Goal: Information Seeking & Learning: Learn about a topic

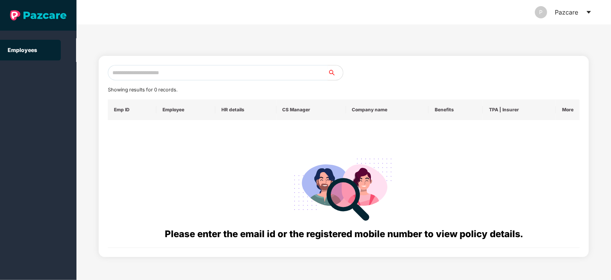
click at [226, 70] on input "text" at bounding box center [218, 72] width 220 height 15
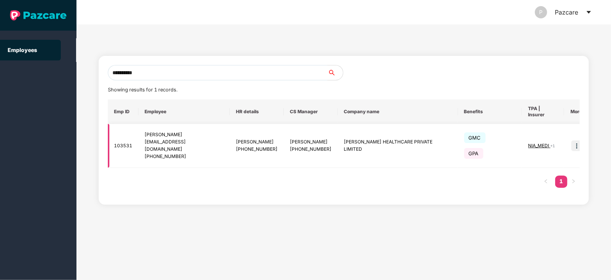
type input "**********"
click at [571, 140] on img at bounding box center [576, 145] width 11 height 11
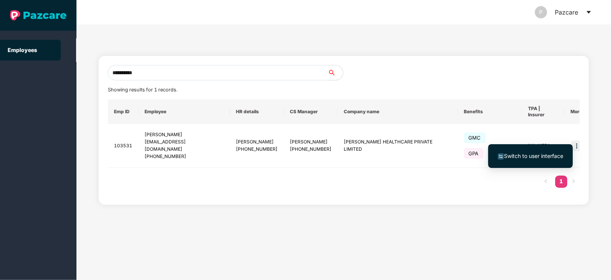
click at [523, 157] on span "Switch to user interface" at bounding box center [533, 156] width 59 height 7
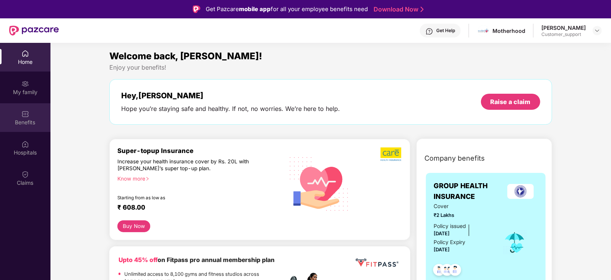
click at [32, 120] on div "Benefits" at bounding box center [25, 123] width 50 height 8
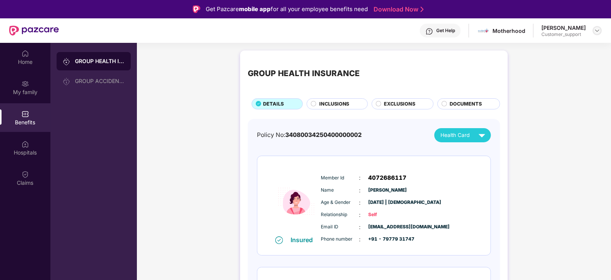
click at [598, 28] on img at bounding box center [597, 31] width 6 height 6
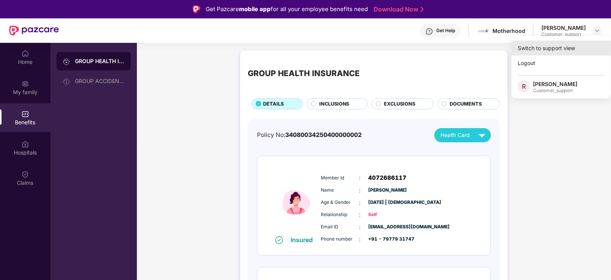
click at [530, 46] on div "Switch to support view" at bounding box center [561, 48] width 99 height 15
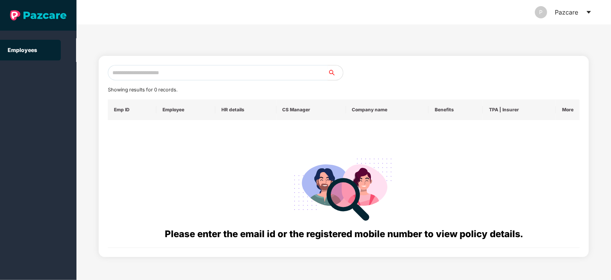
click at [244, 74] on input "text" at bounding box center [218, 72] width 220 height 15
type input "*"
paste input "**********"
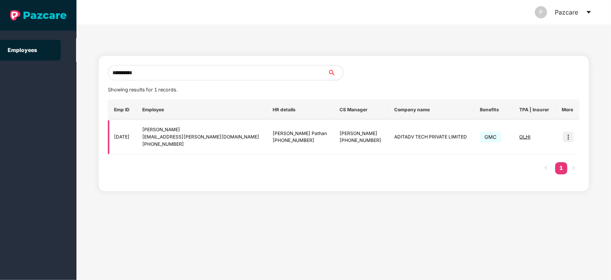
type input "**********"
click at [569, 139] on img at bounding box center [568, 137] width 11 height 11
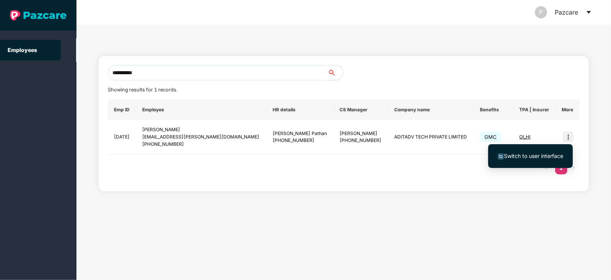
click at [537, 155] on span "Switch to user interface" at bounding box center [533, 156] width 59 height 7
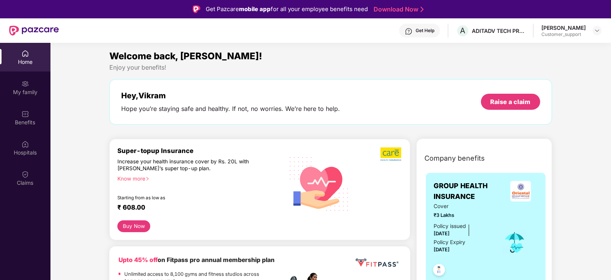
click at [142, 177] on div "Know more" at bounding box center [197, 177] width 161 height 5
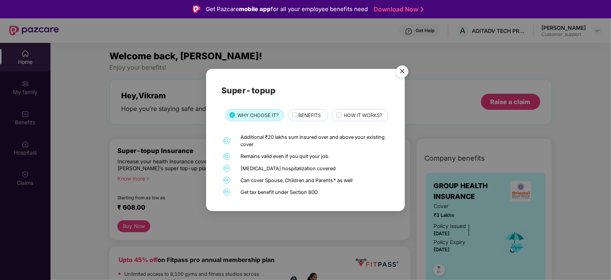
click at [403, 62] on img "Close" at bounding box center [402, 72] width 21 height 21
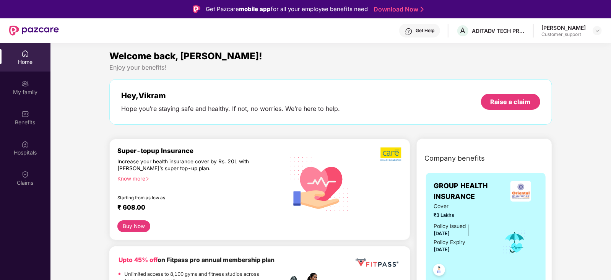
click at [143, 179] on div "Know more" at bounding box center [197, 177] width 161 height 5
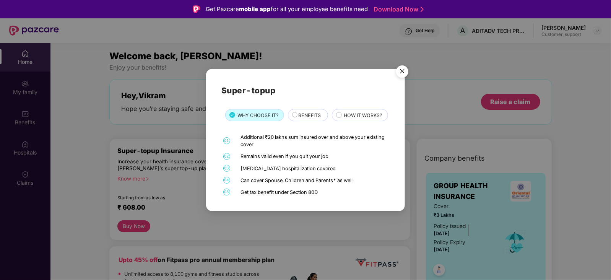
click at [298, 109] on div "BENEFITS" at bounding box center [308, 115] width 41 height 12
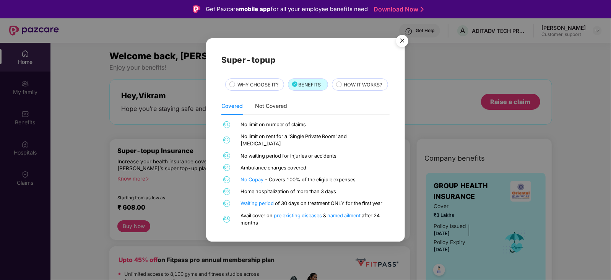
click at [403, 32] on img "Close" at bounding box center [402, 41] width 21 height 21
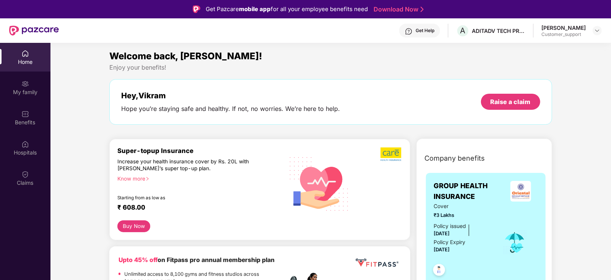
click at [149, 179] on icon "right" at bounding box center [147, 179] width 4 height 4
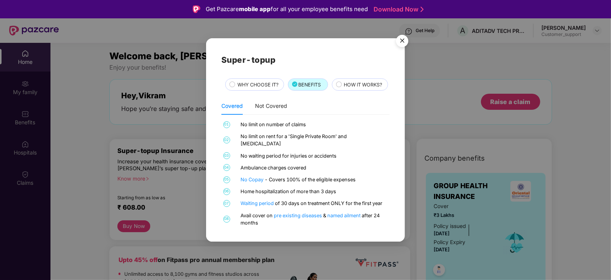
click at [344, 89] on span "HOW IT WORKS?" at bounding box center [363, 85] width 38 height 8
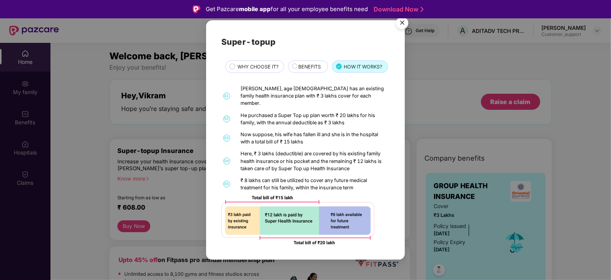
click at [295, 63] on div "BENEFITS" at bounding box center [309, 67] width 29 height 9
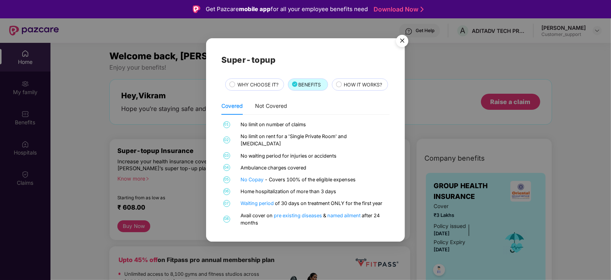
click at [236, 81] on div "WHY CHOOSE IT?" at bounding box center [257, 85] width 46 height 9
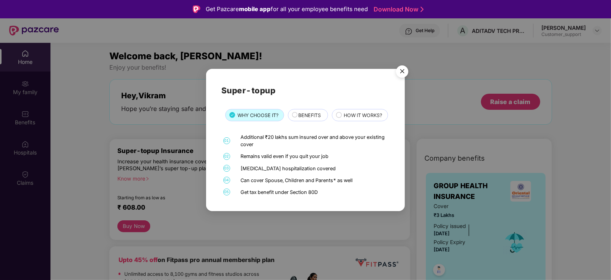
click at [297, 112] on div "BENEFITS" at bounding box center [309, 116] width 29 height 9
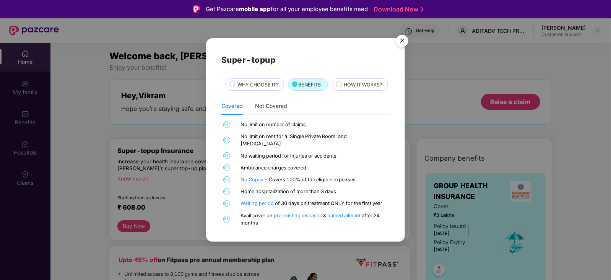
click at [344, 89] on span "HOW IT WORKS?" at bounding box center [363, 85] width 38 height 8
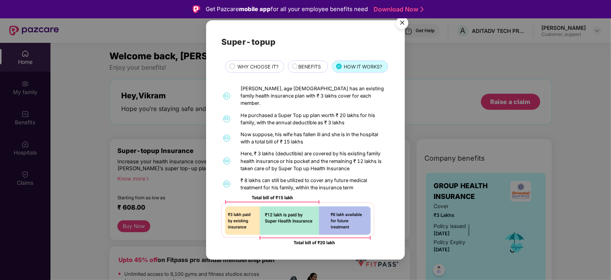
drag, startPoint x: 303, startPoint y: 67, endPoint x: 293, endPoint y: 64, distance: 11.1
click at [293, 64] on div "BENEFITS" at bounding box center [308, 66] width 41 height 12
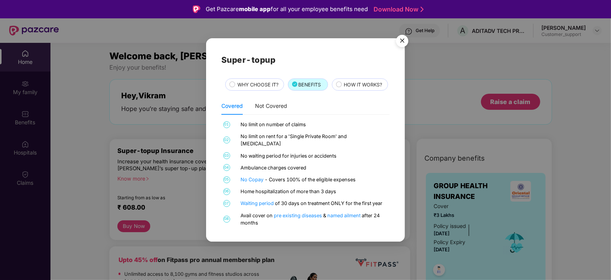
click at [402, 33] on img "Close" at bounding box center [402, 41] width 21 height 21
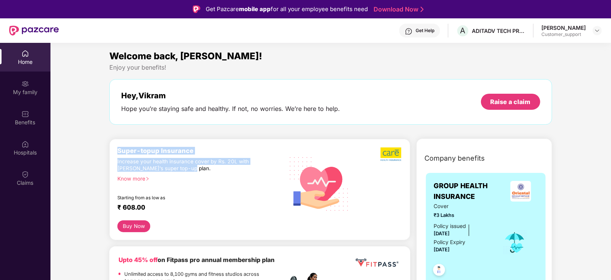
drag, startPoint x: 119, startPoint y: 150, endPoint x: 190, endPoint y: 168, distance: 73.8
click at [190, 168] on div "Super-topup Insurance Increase your health insurance cover by Rs. 20L with [PER…" at bounding box center [200, 183] width 166 height 73
click at [190, 168] on div "Increase your health insurance cover by Rs. 20L with [PERSON_NAME]’s super top-…" at bounding box center [183, 165] width 133 height 14
drag, startPoint x: 190, startPoint y: 169, endPoint x: 118, endPoint y: 148, distance: 74.7
click at [118, 148] on div "Super-topup Insurance Increase your health insurance cover by Rs. 20L with [PER…" at bounding box center [200, 183] width 166 height 73
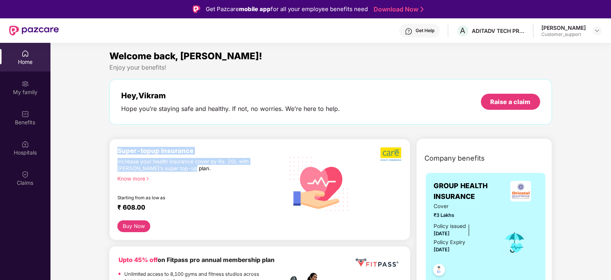
click at [118, 148] on div "Super-topup Insurance" at bounding box center [200, 151] width 166 height 8
drag, startPoint x: 116, startPoint y: 149, endPoint x: 195, endPoint y: 168, distance: 81.3
click at [195, 168] on div "Super-topup Insurance Increase your health insurance cover by Rs. 20L with [PER…" at bounding box center [259, 189] width 301 height 101
click at [195, 168] on div "Increase your health insurance cover by Rs. 20L with [PERSON_NAME]’s super top-…" at bounding box center [183, 165] width 133 height 14
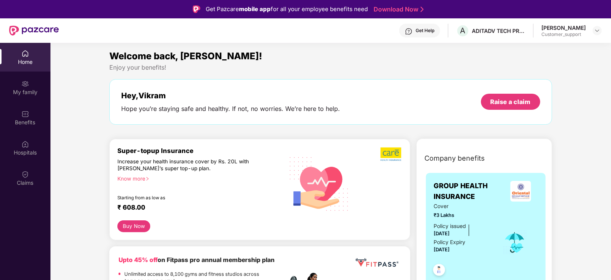
click at [147, 180] on icon "right" at bounding box center [147, 179] width 4 height 4
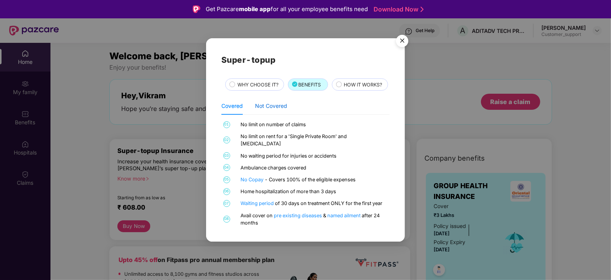
click at [279, 110] on div "Not Covered" at bounding box center [271, 106] width 32 height 8
